Goal: Task Accomplishment & Management: Use online tool/utility

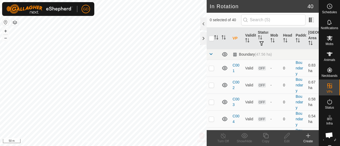
checkbox input "true"
click at [222, 37] on icon "Activate to sort" at bounding box center [224, 37] width 4 height 4
click at [235, 39] on icon "Activate to sort" at bounding box center [235, 40] width 4 height 4
click at [264, 135] on icon at bounding box center [266, 136] width 7 height 6
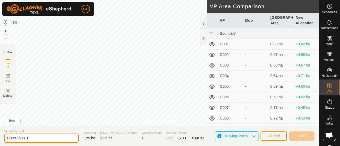
drag, startPoint x: 36, startPoint y: 138, endPoint x: 11, endPoint y: 137, distance: 25.0
click at [11, 137] on input "C039-VP001" at bounding box center [41, 138] width 74 height 9
type input "C040"
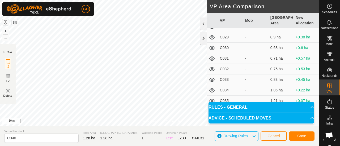
scroll to position [327, 0]
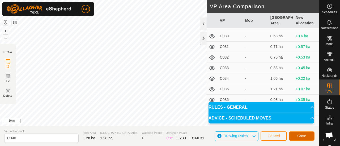
click at [300, 135] on span "Save" at bounding box center [301, 136] width 9 height 4
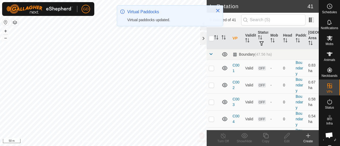
click at [235, 36] on th "VP" at bounding box center [237, 39] width 12 height 22
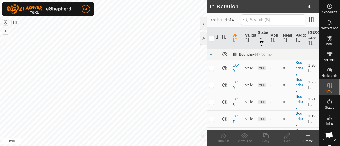
click at [235, 36] on th "VP" at bounding box center [237, 39] width 12 height 22
click at [213, 69] on p-checkbox at bounding box center [211, 68] width 5 height 4
checkbox input "true"
click at [267, 136] on icon at bounding box center [266, 136] width 7 height 6
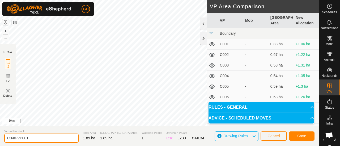
drag, startPoint x: 32, startPoint y: 140, endPoint x: 14, endPoint y: 139, distance: 18.1
click at [14, 139] on input "C040-VP001" at bounding box center [41, 138] width 74 height 9
type input "C041"
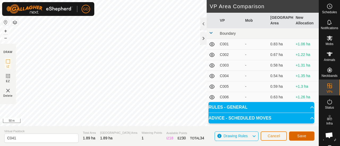
click at [303, 135] on span "Save" at bounding box center [301, 136] width 9 height 4
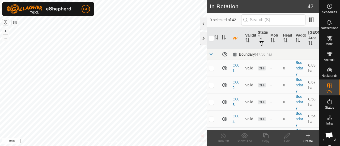
click at [233, 39] on th "VP" at bounding box center [237, 39] width 12 height 22
click at [214, 70] on td at bounding box center [213, 68] width 13 height 17
checkbox input "true"
click at [265, 138] on icon at bounding box center [266, 136] width 7 height 6
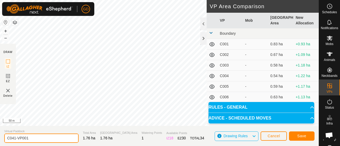
drag, startPoint x: 36, startPoint y: 137, endPoint x: 14, endPoint y: 138, distance: 21.8
click at [14, 138] on input "C041-VP001" at bounding box center [41, 138] width 74 height 9
type input "C042"
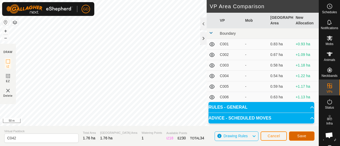
click at [300, 135] on span "Save" at bounding box center [301, 136] width 9 height 4
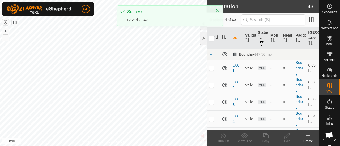
click at [234, 39] on th "VP" at bounding box center [237, 39] width 12 height 22
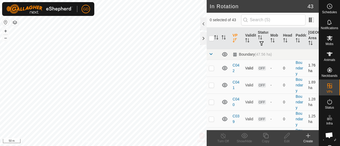
click at [208, 65] on td at bounding box center [213, 68] width 13 height 17
checkbox input "true"
click at [266, 137] on icon at bounding box center [266, 136] width 7 height 6
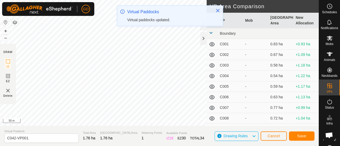
click at [128, 27] on div "GD Schedules Notifications Mobs Animals Neckbands VPs Status Infra Heatmap Help…" at bounding box center [170, 73] width 340 height 146
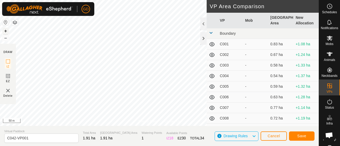
click at [7, 31] on button "+" at bounding box center [5, 31] width 6 height 6
click at [4, 39] on button "–" at bounding box center [5, 38] width 6 height 6
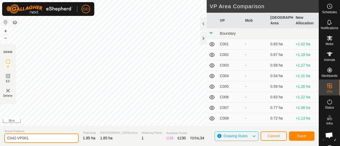
drag, startPoint x: 33, startPoint y: 138, endPoint x: 12, endPoint y: 139, distance: 21.3
click at [12, 139] on input "C042-VP001" at bounding box center [41, 138] width 74 height 9
type input "C043"
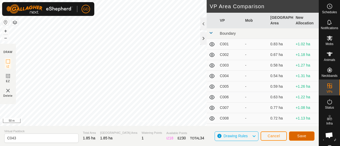
click at [303, 136] on span "Save" at bounding box center [301, 136] width 9 height 4
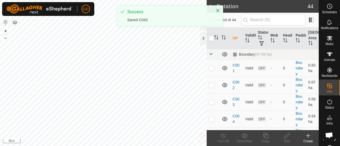
click at [234, 38] on th "VP" at bounding box center [237, 39] width 12 height 22
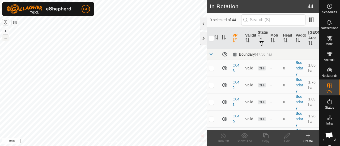
click at [7, 39] on button "–" at bounding box center [5, 38] width 6 height 6
click at [212, 68] on p-checkbox at bounding box center [211, 68] width 5 height 4
checkbox input "true"
click at [268, 136] on icon at bounding box center [266, 136] width 7 height 6
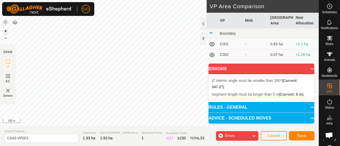
click at [5, 31] on button "+" at bounding box center [5, 31] width 6 height 6
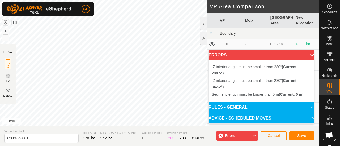
click at [242, 68] on span "IZ interior angle must be smaller than 280° (Current: 284.5°) ." at bounding box center [255, 70] width 86 height 11
click at [240, 83] on span "IZ interior angle must be smaller than 280° (Current: 347.2°) ." at bounding box center [255, 84] width 86 height 11
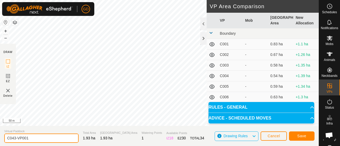
drag, startPoint x: 29, startPoint y: 138, endPoint x: 14, endPoint y: 138, distance: 15.9
click at [14, 138] on input "C043-VP001" at bounding box center [41, 138] width 74 height 9
type input "C044"
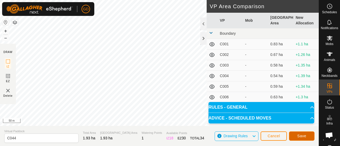
click at [301, 137] on span "Save" at bounding box center [301, 136] width 9 height 4
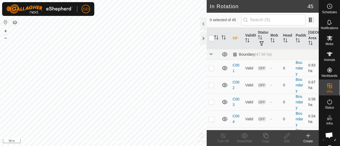
checkbox input "true"
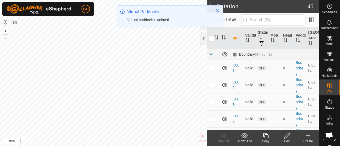
click at [234, 38] on th "VP" at bounding box center [237, 39] width 12 height 22
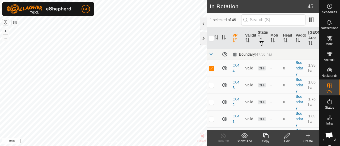
click at [266, 137] on icon at bounding box center [266, 136] width 7 height 6
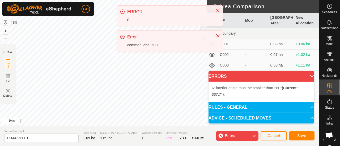
drag, startPoint x: 217, startPoint y: 114, endPoint x: 150, endPoint y: 53, distance: 89.7
click at [150, 53] on div "ERROR 0 Error common.label.500" at bounding box center [170, 30] width 106 height 50
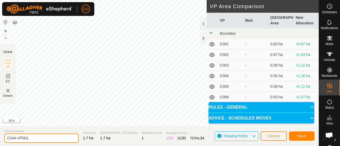
drag, startPoint x: 32, startPoint y: 137, endPoint x: 15, endPoint y: 139, distance: 17.1
click at [15, 139] on input "C044-VP001" at bounding box center [41, 138] width 74 height 9
type input "C045"
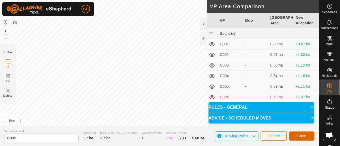
click at [301, 135] on span "Save" at bounding box center [301, 136] width 9 height 4
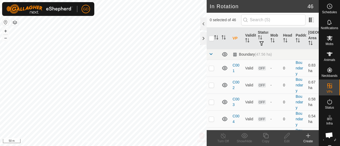
click at [234, 38] on th "VP" at bounding box center [237, 39] width 12 height 22
checkbox input "true"
click at [264, 137] on icon at bounding box center [265, 135] width 5 height 5
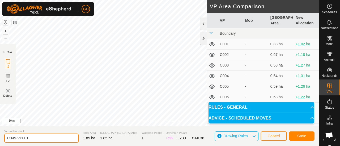
drag, startPoint x: 32, startPoint y: 139, endPoint x: 14, endPoint y: 140, distance: 18.4
click at [14, 140] on input "C045-VP001" at bounding box center [41, 138] width 74 height 9
type input "C046"
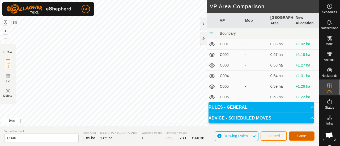
click at [301, 135] on span "Save" at bounding box center [301, 136] width 9 height 4
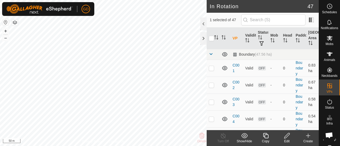
checkbox input "false"
checkbox input "true"
click at [266, 136] on icon at bounding box center [266, 136] width 7 height 6
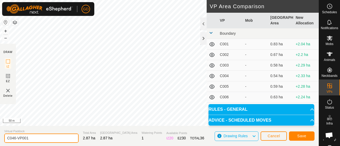
drag, startPoint x: 30, startPoint y: 139, endPoint x: 14, endPoint y: 138, distance: 16.0
click at [14, 138] on input "C046-VP001" at bounding box center [41, 138] width 74 height 9
type input "C047"
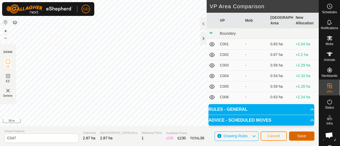
click at [301, 137] on span "Save" at bounding box center [301, 136] width 9 height 4
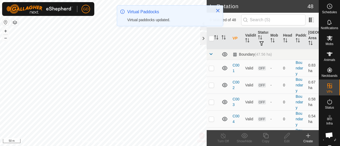
checkbox input "true"
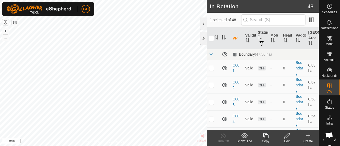
click at [267, 136] on icon at bounding box center [266, 136] width 7 height 6
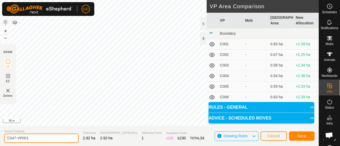
drag, startPoint x: 32, startPoint y: 140, endPoint x: 15, endPoint y: 139, distance: 16.5
click at [15, 139] on input "C047-VP001" at bounding box center [41, 138] width 74 height 9
type input "C048"
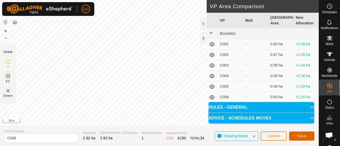
click at [301, 135] on span "Save" at bounding box center [301, 136] width 9 height 4
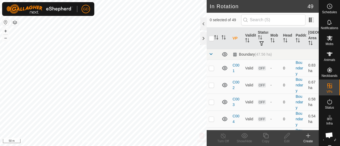
checkbox input "true"
click at [266, 137] on icon at bounding box center [266, 136] width 7 height 6
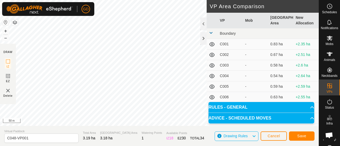
click at [123, 113] on body "GD Schedules Notifications Mobs Animals Neckbands VPs Status Infra Heatmap Help…" at bounding box center [170, 73] width 340 height 146
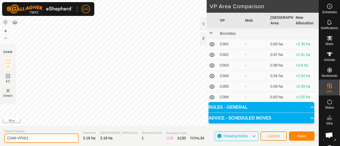
drag, startPoint x: 30, startPoint y: 139, endPoint x: 13, endPoint y: 139, distance: 16.7
click at [13, 139] on input "C048-VP001" at bounding box center [41, 138] width 74 height 9
type input "C049"
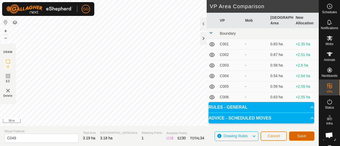
click at [300, 136] on span "Save" at bounding box center [301, 136] width 9 height 4
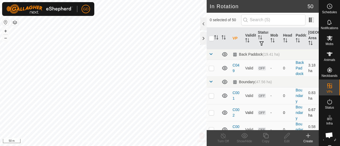
checkbox input "true"
click at [5, 37] on button "–" at bounding box center [5, 38] width 6 height 6
click at [265, 137] on icon at bounding box center [266, 136] width 7 height 6
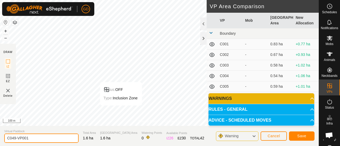
drag, startPoint x: 32, startPoint y: 137, endPoint x: 12, endPoint y: 137, distance: 19.9
click at [12, 137] on input "C049-VP001" at bounding box center [41, 138] width 74 height 9
type input "C050"
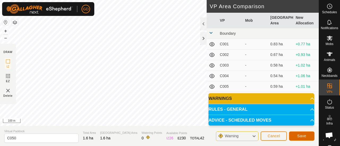
click at [302, 134] on span "Save" at bounding box center [301, 136] width 9 height 4
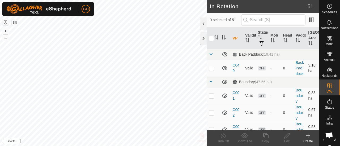
click at [212, 70] on p-checkbox at bounding box center [211, 68] width 5 height 4
checkbox input "true"
click at [235, 38] on th "VP" at bounding box center [237, 39] width 12 height 22
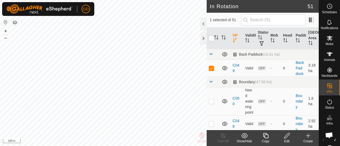
click at [235, 38] on icon "Activate to sort" at bounding box center [235, 40] width 4 height 4
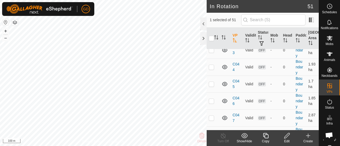
scroll to position [853, 0]
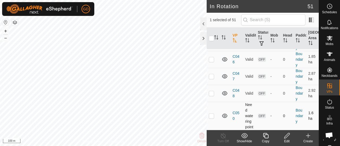
click at [211, 114] on p-checkbox at bounding box center [211, 116] width 5 height 4
checkbox input "true"
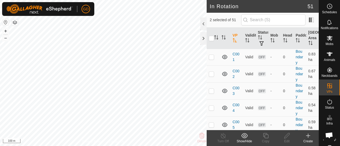
scroll to position [0, 0]
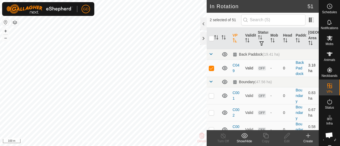
click at [211, 70] on p-checkbox at bounding box center [211, 68] width 5 height 4
checkbox input "false"
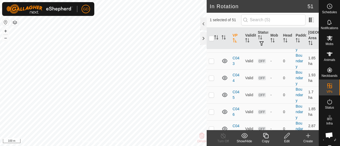
scroll to position [853, 0]
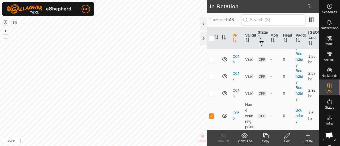
click at [265, 137] on icon at bounding box center [266, 136] width 7 height 6
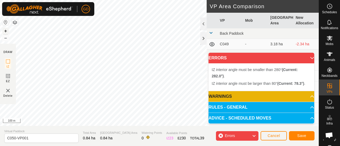
click at [5, 31] on button "+" at bounding box center [5, 31] width 6 height 6
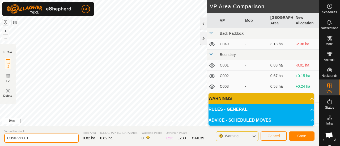
drag, startPoint x: 33, startPoint y: 137, endPoint x: 14, endPoint y: 138, distance: 18.6
click at [14, 138] on input "C050-VP001" at bounding box center [41, 138] width 74 height 9
type input "C051"
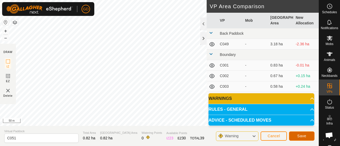
click at [299, 136] on span "Save" at bounding box center [301, 136] width 9 height 4
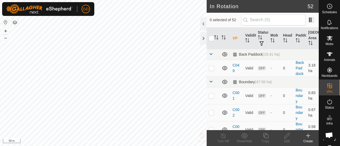
click at [235, 38] on th "VP" at bounding box center [237, 39] width 12 height 22
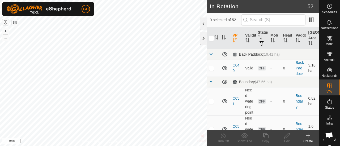
click at [235, 38] on icon "Activate to sort" at bounding box center [235, 40] width 4 height 4
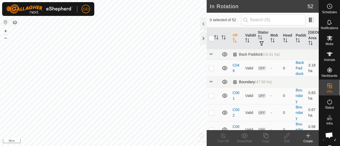
click at [213, 84] on span at bounding box center [211, 82] width 4 height 4
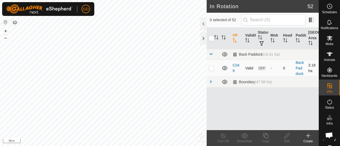
click at [212, 67] on p-checkbox at bounding box center [211, 68] width 5 height 4
checkbox input "true"
click at [287, 136] on icon at bounding box center [287, 136] width 7 height 6
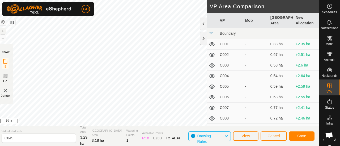
click at [4, 31] on button "+" at bounding box center [3, 31] width 6 height 6
click at [302, 136] on span "Save" at bounding box center [301, 136] width 9 height 4
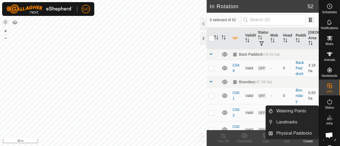
click at [328, 118] on icon at bounding box center [330, 118] width 6 height 6
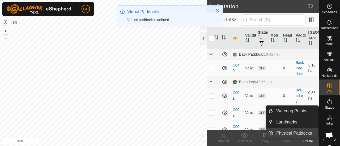
click at [288, 131] on link "Physical Paddocks" at bounding box center [295, 133] width 45 height 11
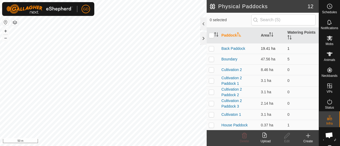
click at [212, 48] on p-checkbox at bounding box center [211, 49] width 5 height 4
click at [242, 137] on icon at bounding box center [244, 136] width 6 height 6
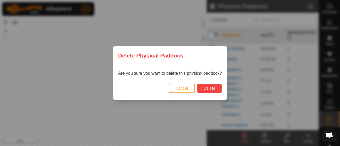
click at [209, 88] on span "Delete" at bounding box center [209, 88] width 11 height 4
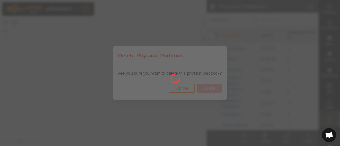
checkbox input "false"
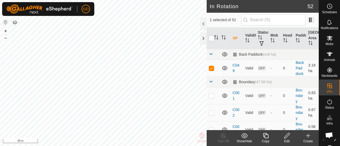
click at [288, 137] on icon at bounding box center [287, 136] width 7 height 6
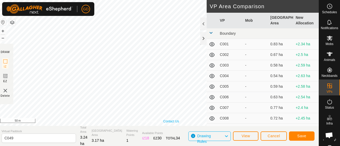
click at [176, 121] on div "Privacy Policy Contact Us Status: OFF Type: Inclusion Zone + – ⇧ i 50 m" at bounding box center [158, 63] width 322 height 126
click at [296, 134] on button "Save" at bounding box center [302, 136] width 26 height 9
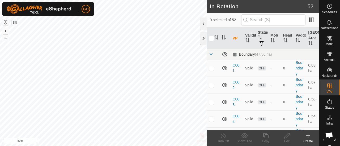
click at [235, 37] on th "VP" at bounding box center [237, 39] width 12 height 22
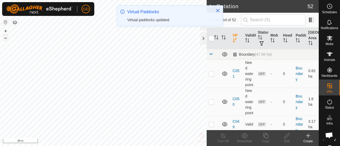
click at [2, 37] on button "–" at bounding box center [5, 38] width 6 height 6
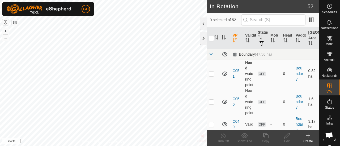
click at [212, 76] on p-checkbox at bounding box center [211, 74] width 5 height 4
click at [211, 76] on p-checkbox at bounding box center [211, 74] width 5 height 4
checkbox input "false"
click at [212, 104] on p-checkbox at bounding box center [211, 102] width 5 height 4
checkbox input "true"
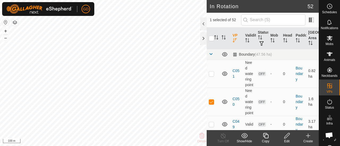
click at [287, 136] on icon at bounding box center [287, 136] width 7 height 6
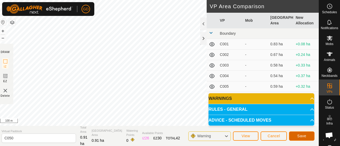
click at [298, 136] on span "Save" at bounding box center [301, 136] width 9 height 4
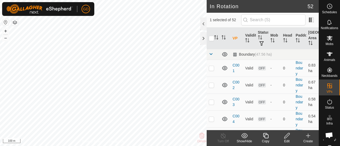
checkbox input "false"
checkbox input "true"
click at [264, 137] on icon at bounding box center [266, 136] width 7 height 6
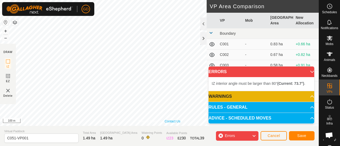
click at [169, 120] on div "Privacy Policy Contact Us Status: OFF Type: Inclusion Zone + – ⇧ i 100 m" at bounding box center [159, 63] width 319 height 126
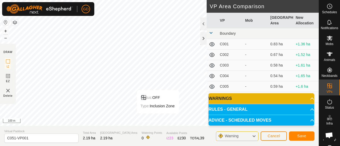
click at [159, 119] on div "Privacy Policy Contact Us Status: OFF Type: Inclusion Zone + – ⇧ i 100 m" at bounding box center [159, 63] width 319 height 126
click at [5, 31] on button "+" at bounding box center [5, 31] width 6 height 6
click at [142, 119] on body "GD Schedules Notifications Mobs Animals Neckbands VPs Status Infra Heatmap Help…" at bounding box center [170, 73] width 340 height 146
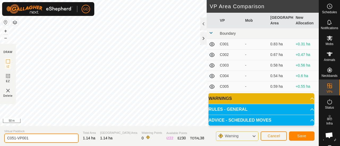
drag, startPoint x: 36, startPoint y: 139, endPoint x: 14, endPoint y: 138, distance: 22.1
click at [14, 138] on input "C051-VP001" at bounding box center [41, 138] width 74 height 9
type input "C052"
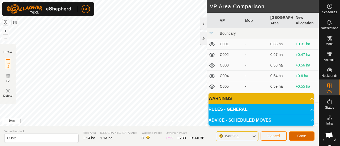
click at [301, 135] on span "Save" at bounding box center [301, 136] width 9 height 4
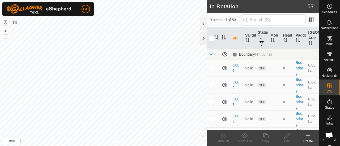
checkbox input "true"
click at [286, 136] on icon at bounding box center [287, 136] width 7 height 6
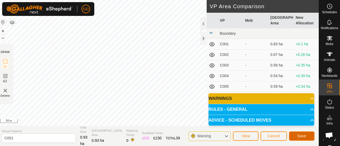
click at [299, 136] on span "Save" at bounding box center [301, 136] width 9 height 4
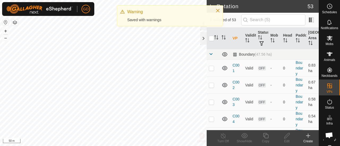
checkbox input "true"
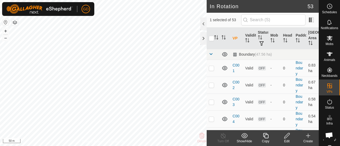
checkbox input "false"
checkbox input "true"
click at [266, 137] on icon at bounding box center [266, 136] width 7 height 6
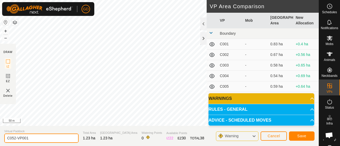
drag, startPoint x: 32, startPoint y: 140, endPoint x: 14, endPoint y: 138, distance: 18.1
click at [14, 138] on input "C052-VP001" at bounding box center [41, 138] width 74 height 9
type input "C053"
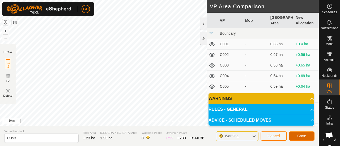
click at [300, 134] on span "Save" at bounding box center [301, 136] width 9 height 4
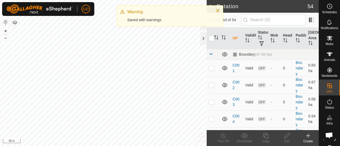
checkbox input "true"
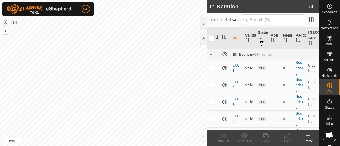
checkbox input "true"
click at [285, 135] on icon at bounding box center [287, 136] width 7 height 6
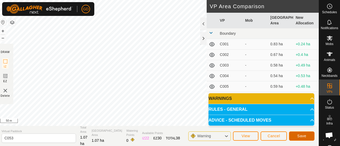
click at [299, 133] on button "Save" at bounding box center [302, 136] width 26 height 9
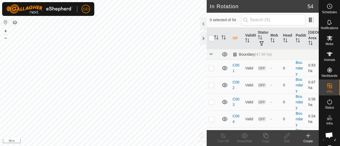
checkbox input "true"
click at [266, 137] on icon at bounding box center [266, 136] width 7 height 6
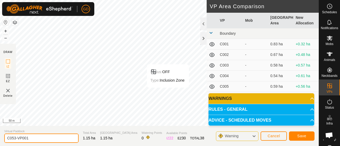
drag, startPoint x: 33, startPoint y: 140, endPoint x: 14, endPoint y: 137, distance: 19.4
click at [14, 137] on input "C053-VP001" at bounding box center [41, 138] width 74 height 9
type input "C054"
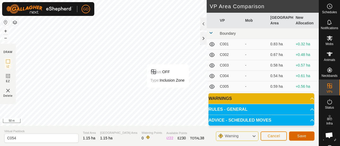
click at [301, 136] on span "Save" at bounding box center [301, 136] width 9 height 4
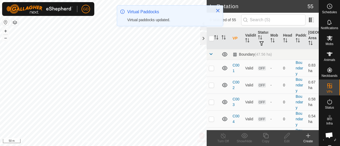
checkbox input "true"
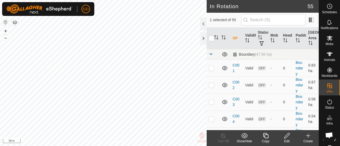
click at [267, 135] on icon at bounding box center [265, 135] width 5 height 5
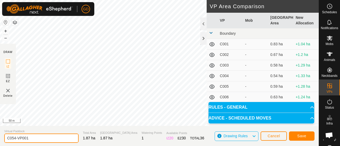
drag, startPoint x: 32, startPoint y: 138, endPoint x: 13, endPoint y: 136, distance: 19.2
click at [13, 136] on input "C054-VP001" at bounding box center [41, 138] width 74 height 9
type input "C055"
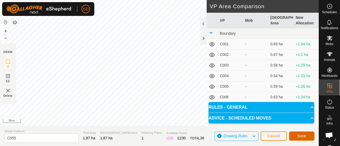
click at [302, 133] on button "Save" at bounding box center [302, 136] width 26 height 9
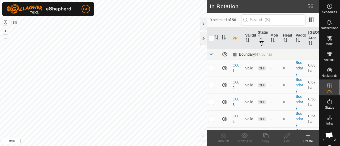
click at [306, 137] on icon at bounding box center [308, 136] width 6 height 6
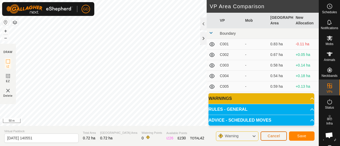
click at [273, 136] on span "Cancel" at bounding box center [274, 136] width 12 height 4
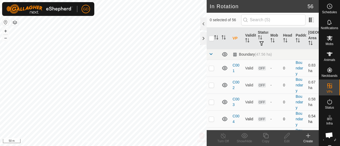
checkbox input "true"
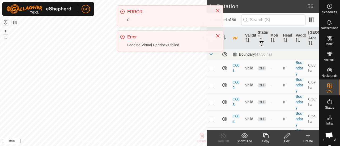
click at [287, 136] on icon at bounding box center [287, 136] width 7 height 6
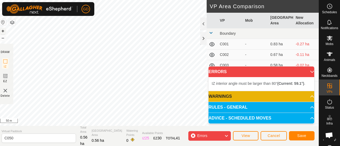
click at [4, 31] on button "+" at bounding box center [3, 31] width 6 height 6
click at [217, 80] on body "GD Schedules Notifications Mobs Animals Neckbands VPs Status Infra Heatmap Help…" at bounding box center [170, 73] width 340 height 146
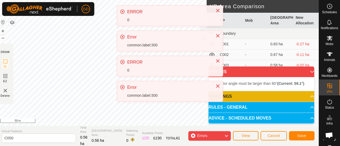
click at [206, 34] on div "GD Schedules Notifications Mobs Animals Neckbands VPs Status Infra Heatmap Help…" at bounding box center [170, 73] width 340 height 146
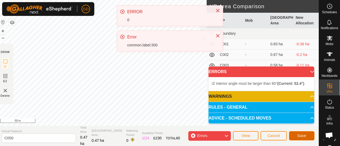
click at [299, 135] on span "Save" at bounding box center [301, 136] width 9 height 4
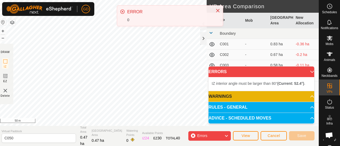
click at [146, 14] on div "GD Schedules Notifications Mobs Animals Neckbands VPs Status Infra Heatmap Help…" at bounding box center [170, 73] width 340 height 146
click at [144, 15] on div "ERROR 0" at bounding box center [168, 16] width 83 height 14
click at [218, 12] on icon "Close" at bounding box center [218, 11] width 4 height 4
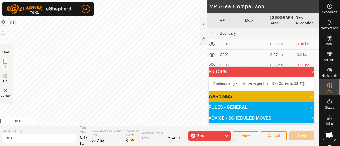
click at [225, 136] on icon at bounding box center [226, 136] width 4 height 7
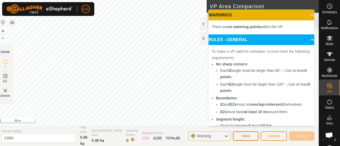
click at [244, 136] on span "View" at bounding box center [246, 136] width 9 height 4
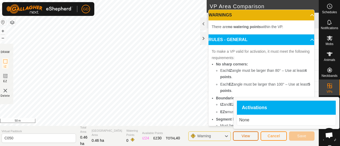
click at [244, 136] on span "View" at bounding box center [246, 136] width 9 height 4
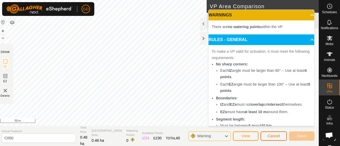
click at [273, 137] on span "Cancel" at bounding box center [274, 136] width 12 height 4
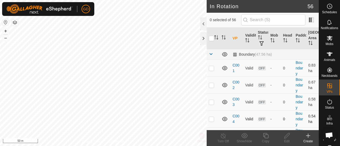
checkbox input "true"
click at [288, 137] on icon at bounding box center [286, 135] width 5 height 5
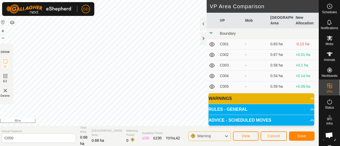
click at [148, 132] on div "Privacy Policy Contact Us C050 Status: OFF Type: Inclusion Zone + – ⇧ i 50 m DR…" at bounding box center [158, 73] width 322 height 146
click at [302, 134] on span "Save" at bounding box center [301, 136] width 9 height 4
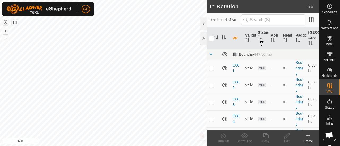
checkbox input "true"
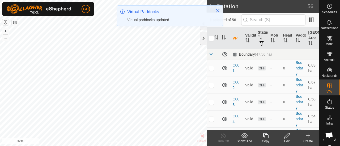
checkbox input "false"
checkbox input "true"
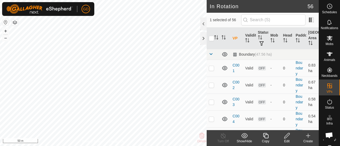
click at [285, 136] on icon at bounding box center [287, 136] width 7 height 6
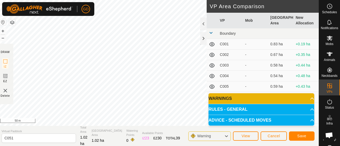
click at [180, 129] on div "Privacy Policy Contact Us Status: OFF Type: Inclusion Zone + – ⇧ i 50 m DRAW IZ…" at bounding box center [158, 73] width 322 height 146
click at [298, 134] on span "Save" at bounding box center [301, 136] width 9 height 4
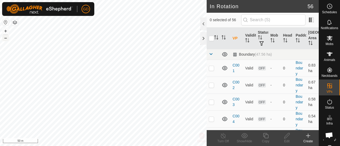
click at [4, 37] on button "–" at bounding box center [5, 38] width 6 height 6
checkbox input "false"
checkbox input "true"
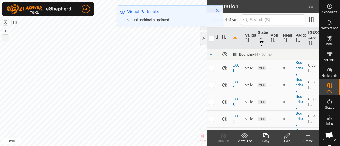
checkbox input "false"
checkbox input "true"
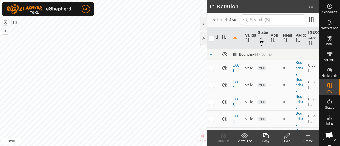
click at [286, 135] on icon at bounding box center [287, 136] width 7 height 6
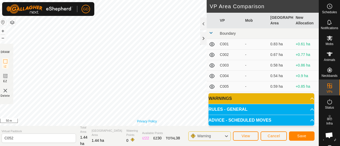
click at [148, 124] on div "Privacy Policy Contact Us Status: OFF Type: Inclusion Zone + – ⇧ i 50 m" at bounding box center [158, 63] width 322 height 126
click at [301, 134] on span "Save" at bounding box center [301, 136] width 9 height 4
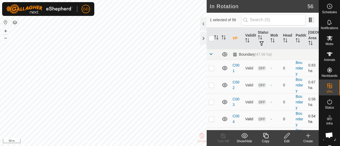
checkbox input "false"
checkbox input "true"
click at [285, 136] on icon at bounding box center [287, 136] width 7 height 6
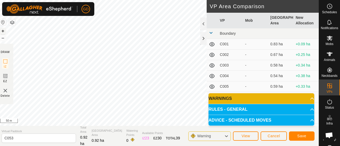
click at [6, 31] on button "+" at bounding box center [3, 31] width 6 height 6
click at [301, 135] on span "Save" at bounding box center [301, 136] width 9 height 4
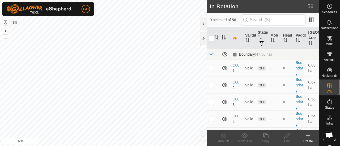
checkbox input "true"
click at [288, 137] on icon at bounding box center [287, 136] width 7 height 6
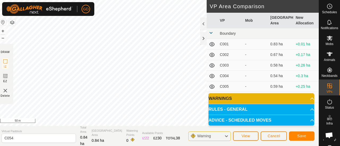
click at [136, 140] on div "Privacy Policy Contact Us Status: OFF Type: Inclusion Zone + – ⇧ i 50 m DRAW IZ…" at bounding box center [158, 73] width 322 height 146
click at [301, 136] on span "Save" at bounding box center [301, 136] width 9 height 4
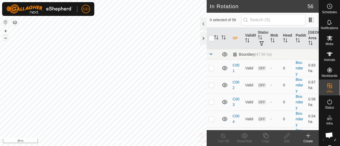
click at [6, 37] on button "–" at bounding box center [5, 38] width 6 height 6
checkbox input "true"
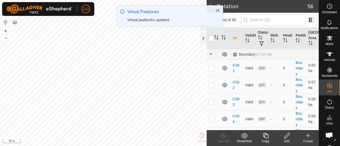
click at [285, 136] on icon at bounding box center [287, 136] width 7 height 6
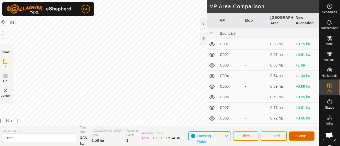
click at [295, 136] on button "Save" at bounding box center [302, 136] width 26 height 9
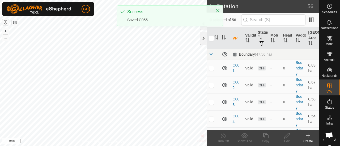
checkbox input "true"
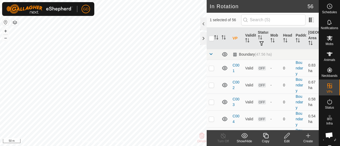
click at [264, 137] on icon at bounding box center [266, 136] width 7 height 6
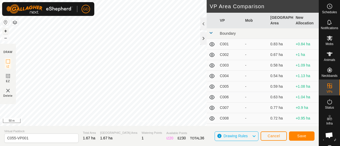
click at [5, 31] on button "+" at bounding box center [5, 31] width 6 height 6
click at [6, 31] on button "+" at bounding box center [5, 31] width 6 height 6
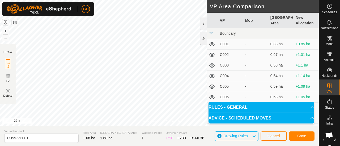
click at [154, 132] on div "Privacy Policy Contact Us Status: OFF Type: Inclusion Zone + – ⇧ i 20 m DRAW IZ…" at bounding box center [159, 73] width 319 height 146
click at [140, 133] on div "Privacy Policy Contact Us Status: OFF Type: Inclusion Zone + – ⇧ i 20 m DRAW IZ…" at bounding box center [159, 73] width 319 height 146
click at [5, 37] on button "–" at bounding box center [5, 38] width 6 height 6
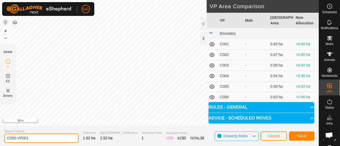
drag, startPoint x: 34, startPoint y: 139, endPoint x: 13, endPoint y: 137, distance: 20.8
click at [13, 137] on input "C055-VP001" at bounding box center [41, 138] width 74 height 9
type input "C056"
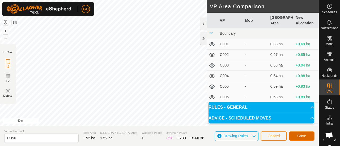
click at [302, 135] on span "Save" at bounding box center [301, 136] width 9 height 4
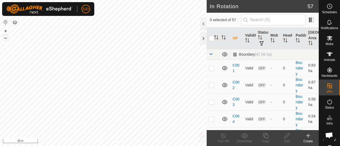
click at [7, 39] on button "–" at bounding box center [5, 38] width 6 height 6
checkbox input "true"
click at [266, 137] on icon at bounding box center [266, 136] width 7 height 6
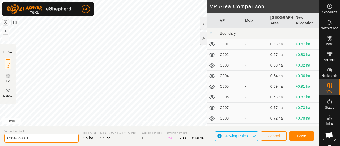
drag, startPoint x: 33, startPoint y: 139, endPoint x: 14, endPoint y: 137, distance: 19.2
click at [14, 137] on input "C056-VP001" at bounding box center [41, 138] width 74 height 9
type input "C057"
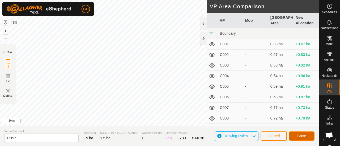
click at [300, 135] on span "Save" at bounding box center [301, 136] width 9 height 4
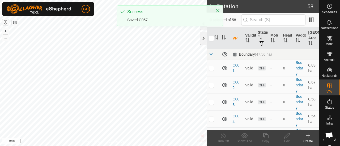
click at [309, 138] on icon at bounding box center [308, 136] width 6 height 6
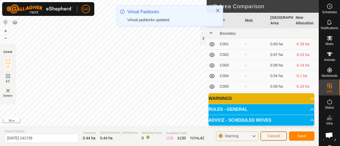
click at [273, 134] on button "Cancel" at bounding box center [274, 136] width 26 height 9
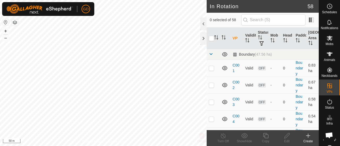
checkbox input "true"
click at [266, 136] on icon at bounding box center [266, 136] width 7 height 6
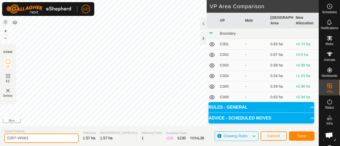
drag, startPoint x: 32, startPoint y: 137, endPoint x: 14, endPoint y: 137, distance: 18.1
click at [14, 137] on input "C057-VP001" at bounding box center [41, 138] width 74 height 9
type input "C058"
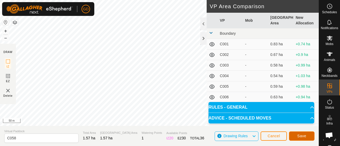
click at [303, 134] on span "Save" at bounding box center [301, 136] width 9 height 4
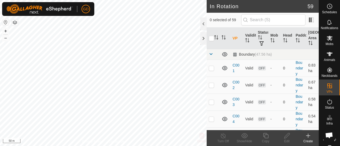
checkbox input "true"
click at [234, 38] on th "VP" at bounding box center [237, 39] width 12 height 22
click at [265, 136] on icon at bounding box center [265, 135] width 5 height 5
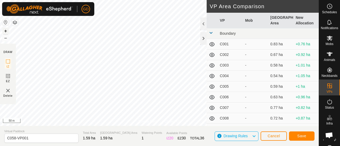
click at [5, 31] on button "+" at bounding box center [5, 31] width 6 height 6
click at [6, 31] on button "+" at bounding box center [5, 31] width 6 height 6
click at [6, 36] on button "–" at bounding box center [5, 38] width 6 height 6
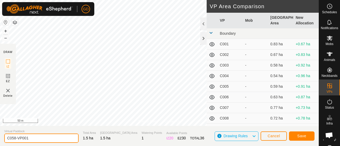
drag, startPoint x: 36, startPoint y: 138, endPoint x: 14, endPoint y: 137, distance: 21.3
click at [14, 137] on input "C058-VP001" at bounding box center [41, 138] width 74 height 9
type input "C059"
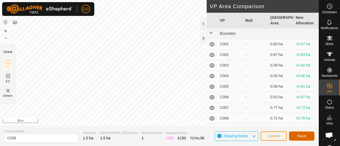
click at [306, 136] on span "Save" at bounding box center [301, 136] width 9 height 4
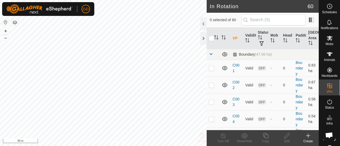
click at [234, 37] on th "VP" at bounding box center [237, 39] width 12 height 22
checkbox input "true"
click at [265, 137] on icon at bounding box center [265, 135] width 5 height 5
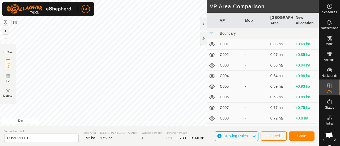
click at [7, 30] on button "+" at bounding box center [5, 31] width 6 height 6
click at [51, 127] on div "Privacy Policy Contact Us Status: OFF Type: Inclusion Zone + – ⇧ i 20 m DRAW IZ…" at bounding box center [159, 73] width 319 height 146
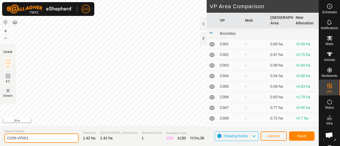
drag, startPoint x: 29, startPoint y: 140, endPoint x: 12, endPoint y: 139, distance: 16.8
click at [12, 139] on input "C059-VP001" at bounding box center [41, 138] width 74 height 9
type input "C060"
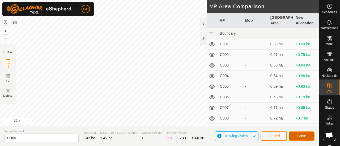
click at [297, 136] on button "Save" at bounding box center [302, 136] width 26 height 9
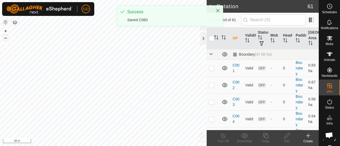
click at [5, 37] on button "–" at bounding box center [5, 38] width 6 height 6
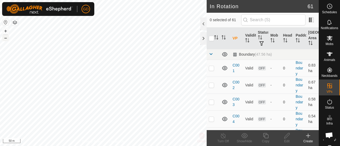
click at [5, 37] on button "–" at bounding box center [5, 38] width 6 height 6
click at [6, 31] on button "+" at bounding box center [5, 31] width 6 height 6
click at [285, 135] on icon at bounding box center [287, 136] width 7 height 6
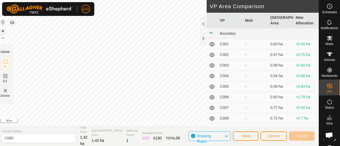
click at [5, 31] on button "+" at bounding box center [3, 31] width 6 height 6
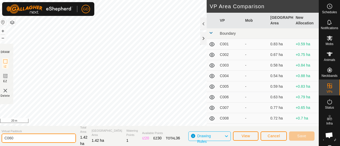
click at [34, 138] on input "C060" at bounding box center [39, 138] width 74 height 9
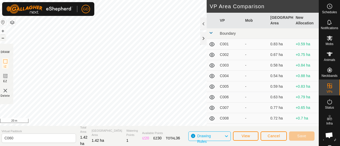
click at [6, 38] on button "–" at bounding box center [3, 38] width 6 height 6
click at [300, 134] on span "Save" at bounding box center [301, 136] width 9 height 4
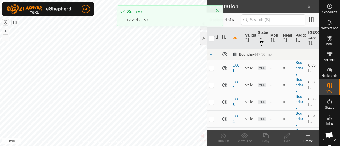
checkbox input "true"
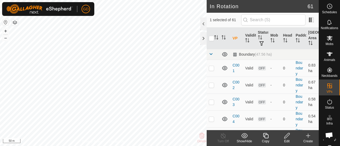
click at [266, 135] on icon at bounding box center [265, 135] width 5 height 5
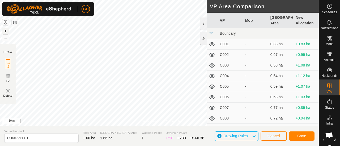
click at [6, 32] on button "+" at bounding box center [5, 31] width 6 height 6
click at [162, 127] on div "Privacy Policy Contact Us Status: OFF Type: Inclusion Zone + – ⇧ i 50 m DRAW IZ…" at bounding box center [159, 73] width 319 height 146
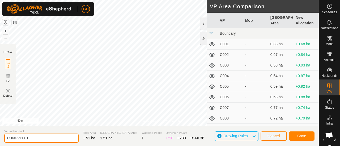
drag, startPoint x: 34, startPoint y: 137, endPoint x: 13, endPoint y: 138, distance: 21.5
click at [13, 138] on input "C060-VP001" at bounding box center [41, 138] width 74 height 9
type input "C061"
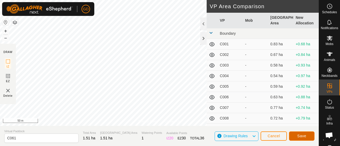
click at [298, 135] on span "Save" at bounding box center [301, 136] width 9 height 4
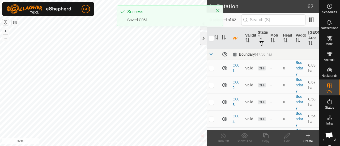
checkbox input "true"
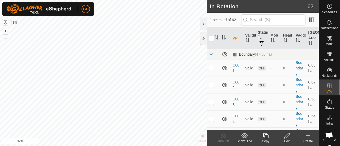
click at [266, 137] on icon at bounding box center [266, 136] width 7 height 6
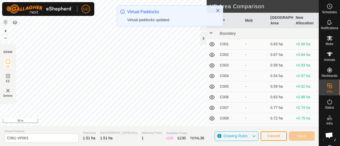
click at [170, 27] on div "GD Schedules Notifications Mobs Animals Neckbands VPs Status Infra Heatmap Help…" at bounding box center [170, 73] width 340 height 146
click at [218, 10] on icon "Close" at bounding box center [217, 10] width 3 height 3
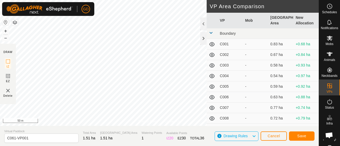
click at [184, 0] on html "GD Schedules Notifications Mobs Animals Neckbands VPs Status Infra Heatmap Help…" at bounding box center [170, 73] width 340 height 146
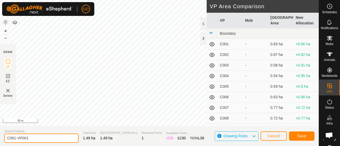
drag, startPoint x: 36, startPoint y: 136, endPoint x: 13, endPoint y: 139, distance: 23.5
click at [13, 139] on input "C061-VP001" at bounding box center [41, 138] width 74 height 9
type input "C062"
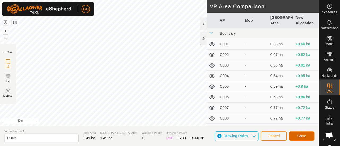
click at [295, 135] on button "Save" at bounding box center [302, 136] width 26 height 9
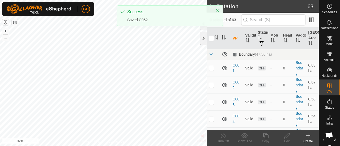
checkbox input "true"
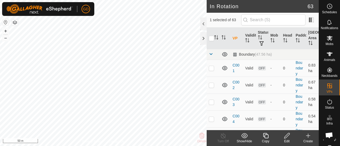
click at [263, 136] on icon at bounding box center [265, 135] width 5 height 5
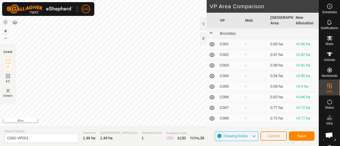
click at [7, 30] on button "+" at bounding box center [5, 31] width 6 height 6
click at [184, 146] on html "GD Schedules Notifications Mobs Animals Neckbands VPs Status Infra Heatmap Help…" at bounding box center [170, 73] width 340 height 146
click at [128, 146] on html "GD Schedules Notifications Mobs Animals Neckbands VPs Status Infra Heatmap Help…" at bounding box center [170, 73] width 340 height 146
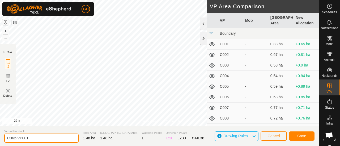
drag, startPoint x: 33, startPoint y: 138, endPoint x: 14, endPoint y: 137, distance: 19.2
click at [14, 137] on input "C062-VP001" at bounding box center [41, 138] width 74 height 9
type input "C063"
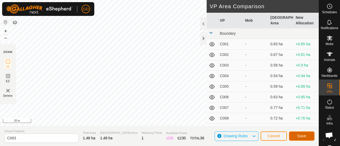
click at [298, 136] on span "Save" at bounding box center [301, 136] width 9 height 4
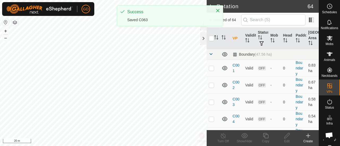
checkbox input "true"
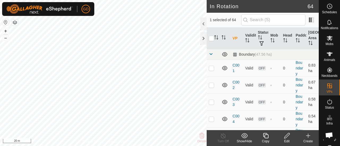
click at [266, 138] on icon at bounding box center [266, 136] width 7 height 6
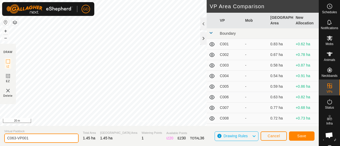
drag, startPoint x: 34, startPoint y: 140, endPoint x: 14, endPoint y: 139, distance: 20.2
click at [14, 139] on input "C063-VP001" at bounding box center [41, 138] width 74 height 9
type input "C064"
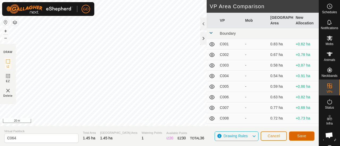
click at [299, 136] on span "Save" at bounding box center [301, 136] width 9 height 4
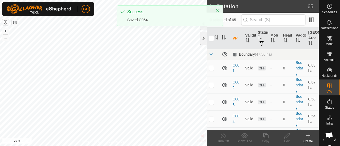
checkbox input "true"
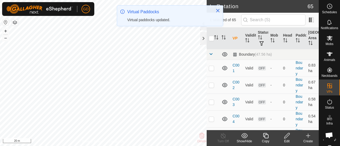
click at [266, 137] on icon at bounding box center [266, 136] width 7 height 6
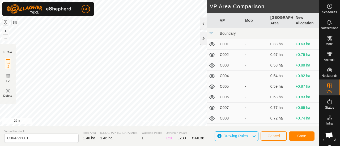
click at [171, 146] on html "GD Schedules Notifications Mobs Animals Neckbands VPs Status Infra Heatmap Help…" at bounding box center [170, 73] width 340 height 146
click at [159, 137] on div "Privacy Policy Contact Us Status: OFF Type: Inclusion Zone + – ⇧ i 20 m DRAW IZ…" at bounding box center [159, 73] width 319 height 146
click at [153, 124] on div "Privacy Policy Contact Us Status: OFF Type: Inclusion Zone + – ⇧ i 20 m" at bounding box center [159, 63] width 319 height 126
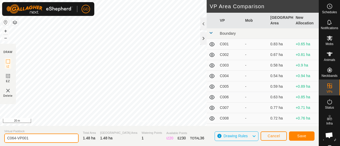
drag, startPoint x: 30, startPoint y: 140, endPoint x: 14, endPoint y: 140, distance: 16.2
click at [14, 140] on input "C064-VP001" at bounding box center [41, 138] width 74 height 9
type input "C065"
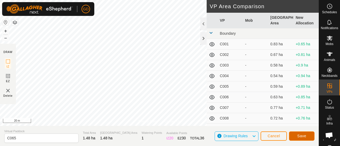
click at [299, 137] on span "Save" at bounding box center [301, 136] width 9 height 4
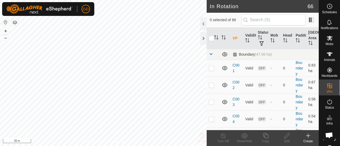
checkbox input "true"
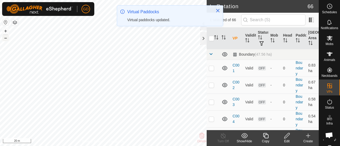
click at [6, 38] on button "–" at bounding box center [5, 38] width 6 height 6
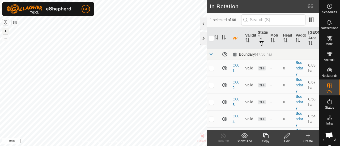
click at [5, 31] on button "+" at bounding box center [5, 31] width 6 height 6
click at [265, 135] on icon at bounding box center [266, 136] width 7 height 6
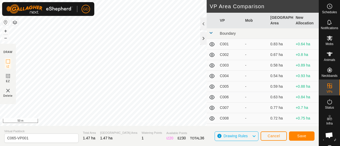
click at [163, 146] on html "GD Schedules Notifications Mobs Animals Neckbands VPs Status Infra Heatmap Help…" at bounding box center [170, 73] width 340 height 146
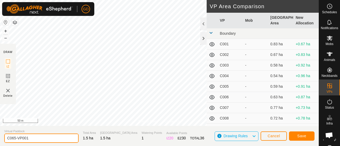
drag, startPoint x: 31, startPoint y: 141, endPoint x: 14, endPoint y: 137, distance: 17.8
click at [14, 137] on input "C065-VP001" at bounding box center [41, 138] width 74 height 9
type input "C066"
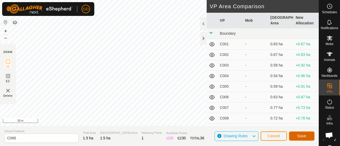
click at [301, 134] on button "Save" at bounding box center [302, 136] width 26 height 9
